Goal: Find specific page/section: Find specific page/section

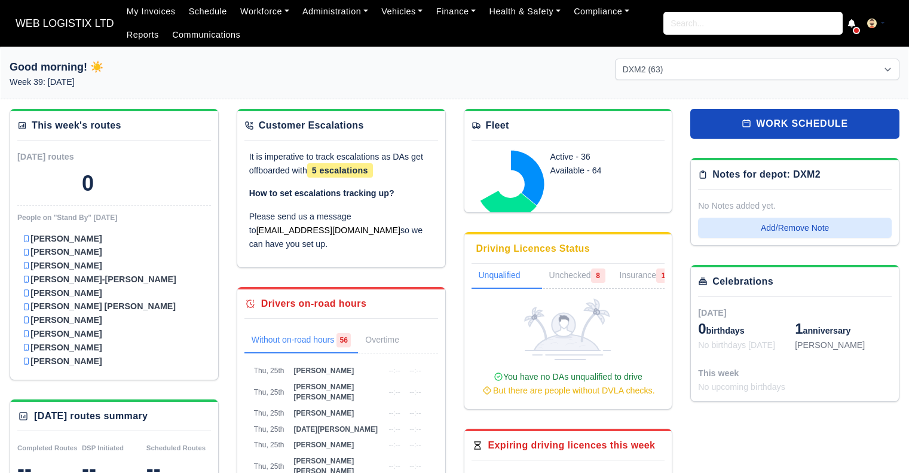
select select "1"
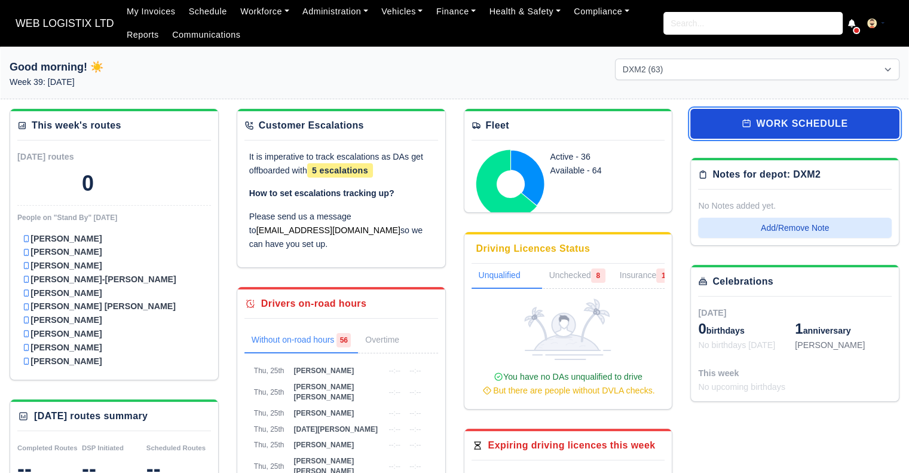
click at [766, 125] on link "work schedule" at bounding box center [794, 124] width 209 height 30
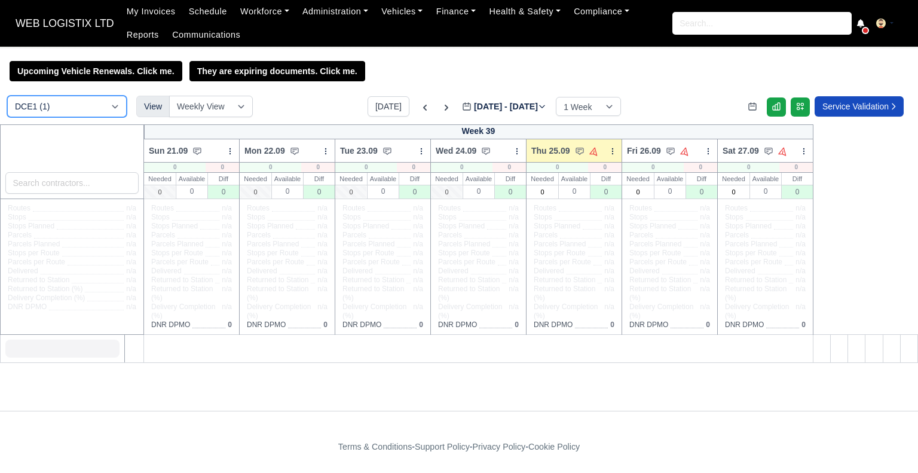
click at [55, 102] on select "DCE1 (1) DWN2 (44) DXM2 (63)" at bounding box center [66, 107] width 119 height 22
select select "1"
click at [7, 97] on select "DCE1 (1) DWN2 (44) DXM2 (63)" at bounding box center [66, 107] width 119 height 22
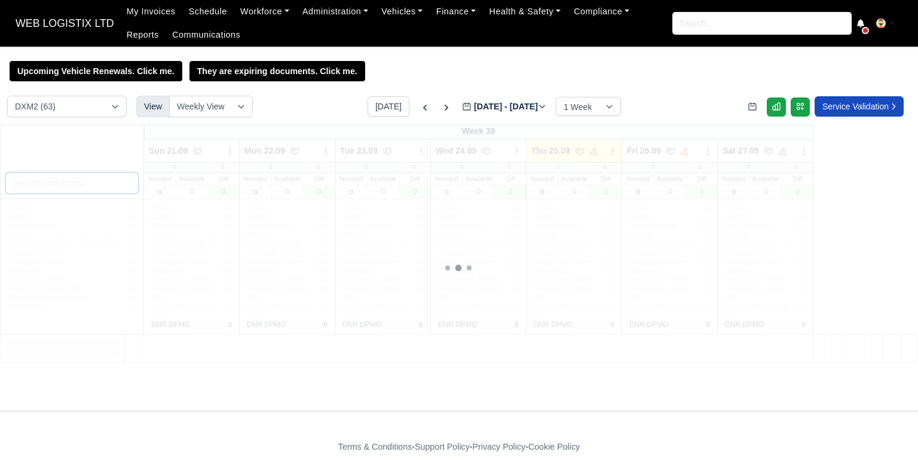
click at [91, 182] on input "search" at bounding box center [72, 183] width 134 height 22
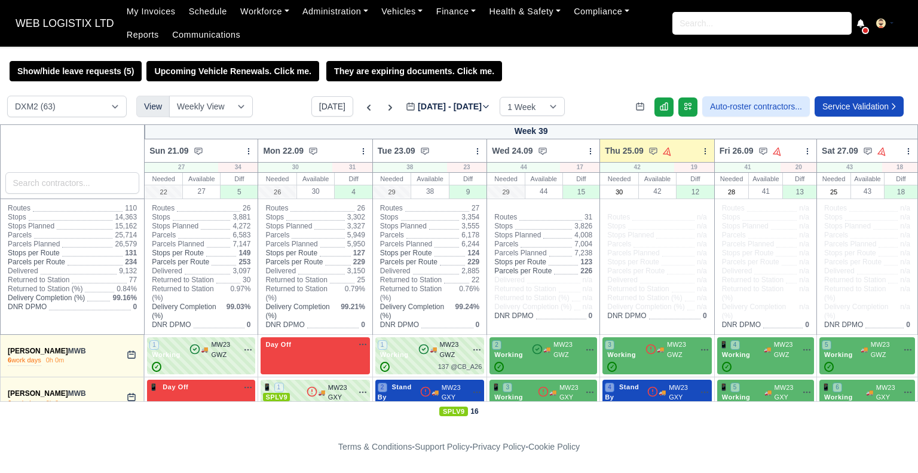
click at [91, 182] on input "search" at bounding box center [72, 183] width 134 height 22
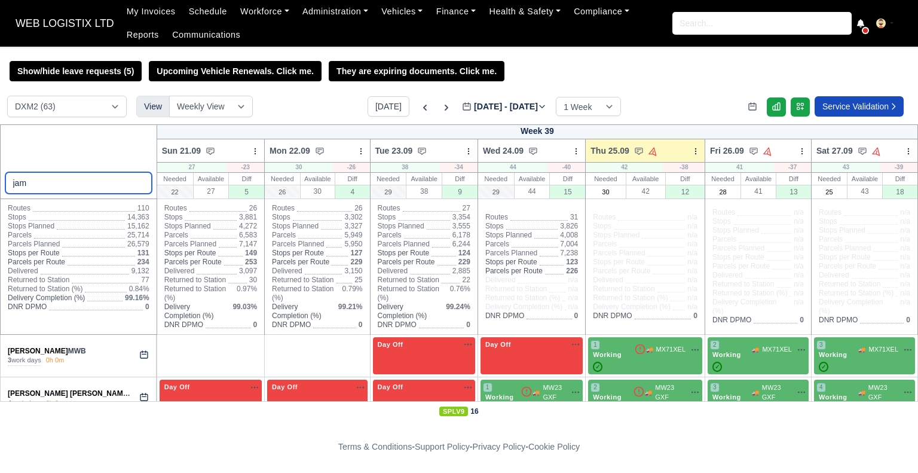
click at [39, 180] on input "jam" at bounding box center [78, 183] width 146 height 22
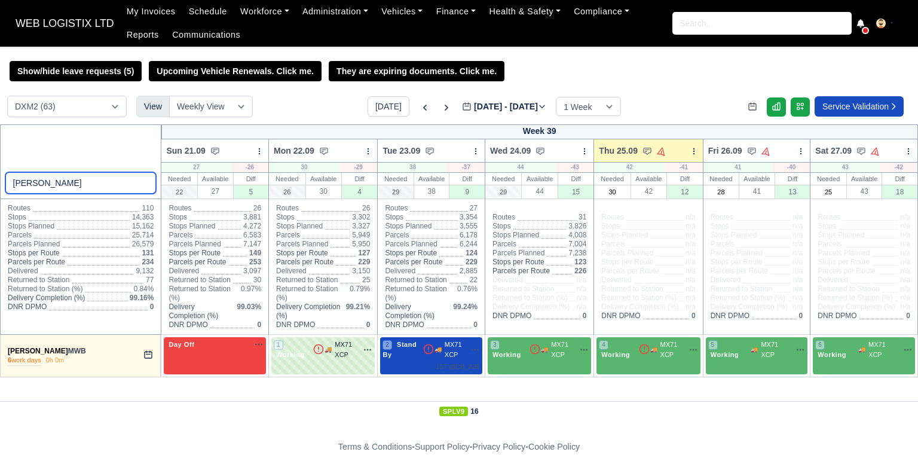
click at [115, 174] on input "SAM" at bounding box center [80, 183] width 151 height 22
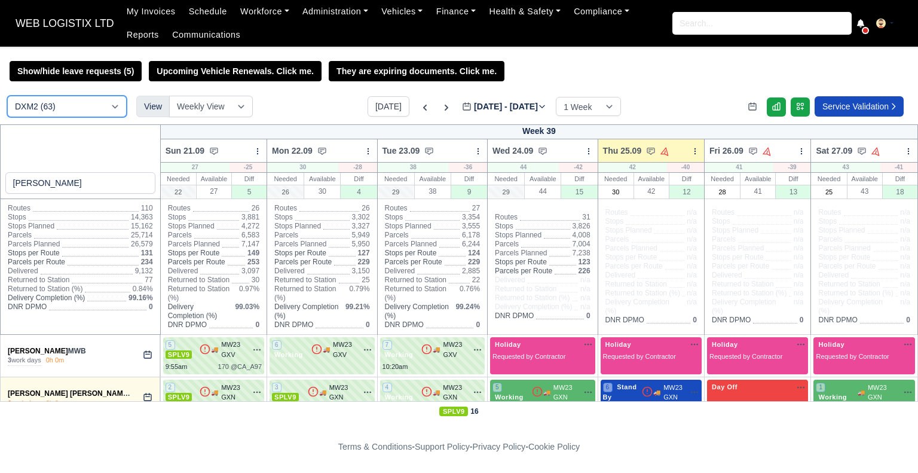
click at [81, 109] on select "DCE1 (1) DWN2 (44) DXM2 (63)" at bounding box center [66, 107] width 119 height 22
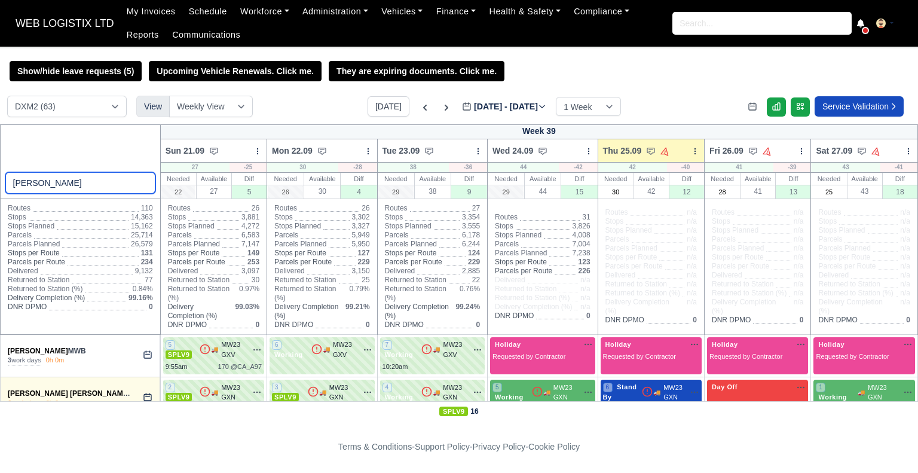
click at [73, 179] on input "HAMM" at bounding box center [80, 183] width 150 height 22
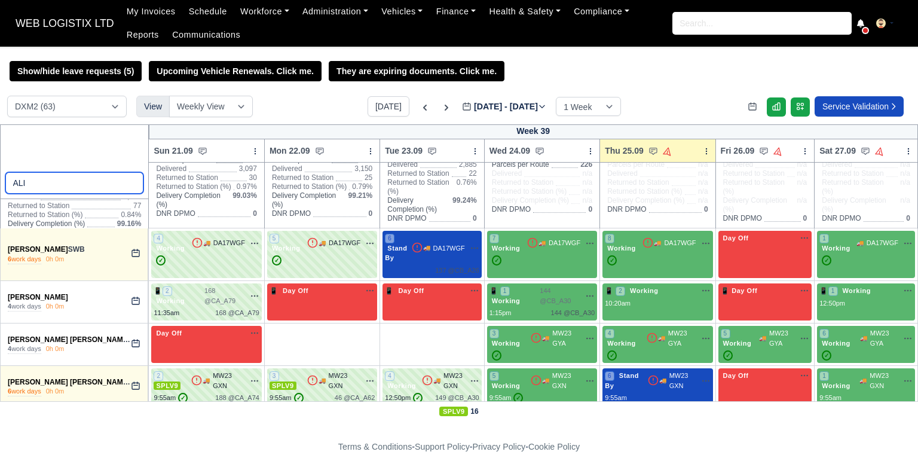
scroll to position [114, 0]
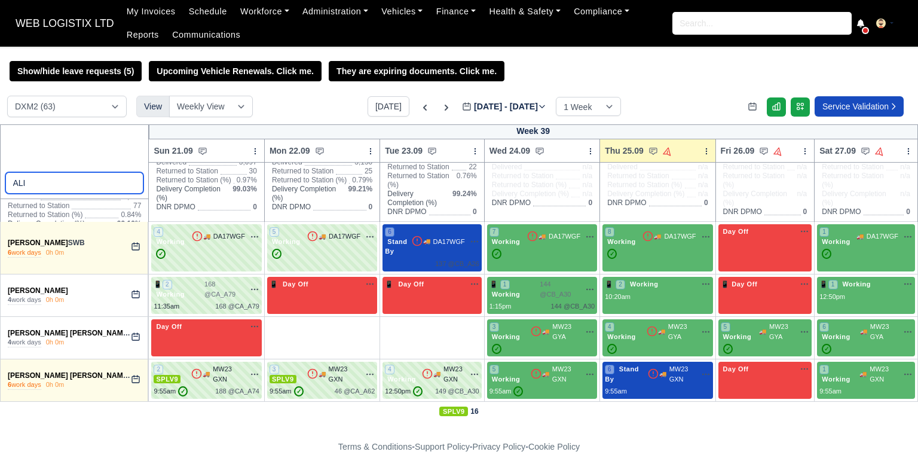
click at [54, 179] on input "ALI" at bounding box center [74, 183] width 139 height 22
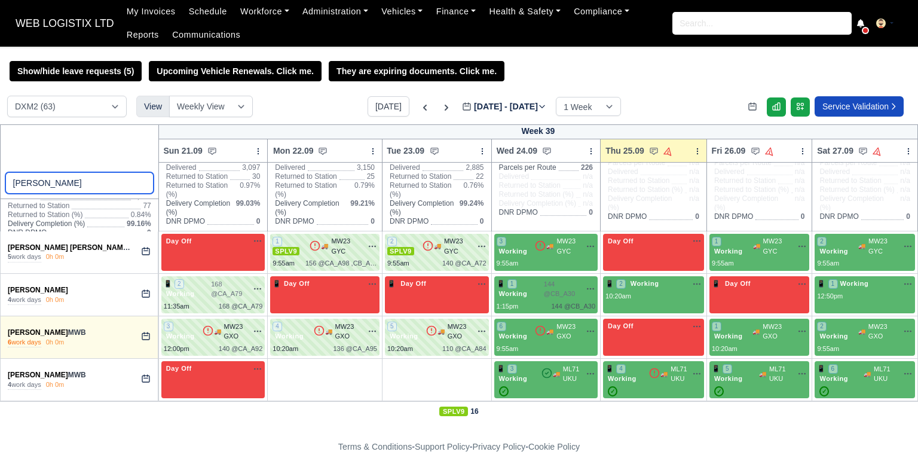
scroll to position [104, 0]
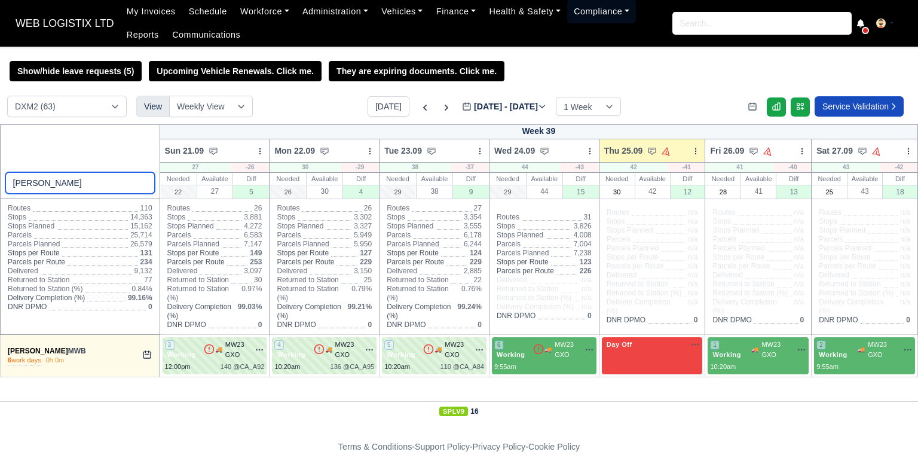
type input "GARY"
